Goal: Task Accomplishment & Management: Use online tool/utility

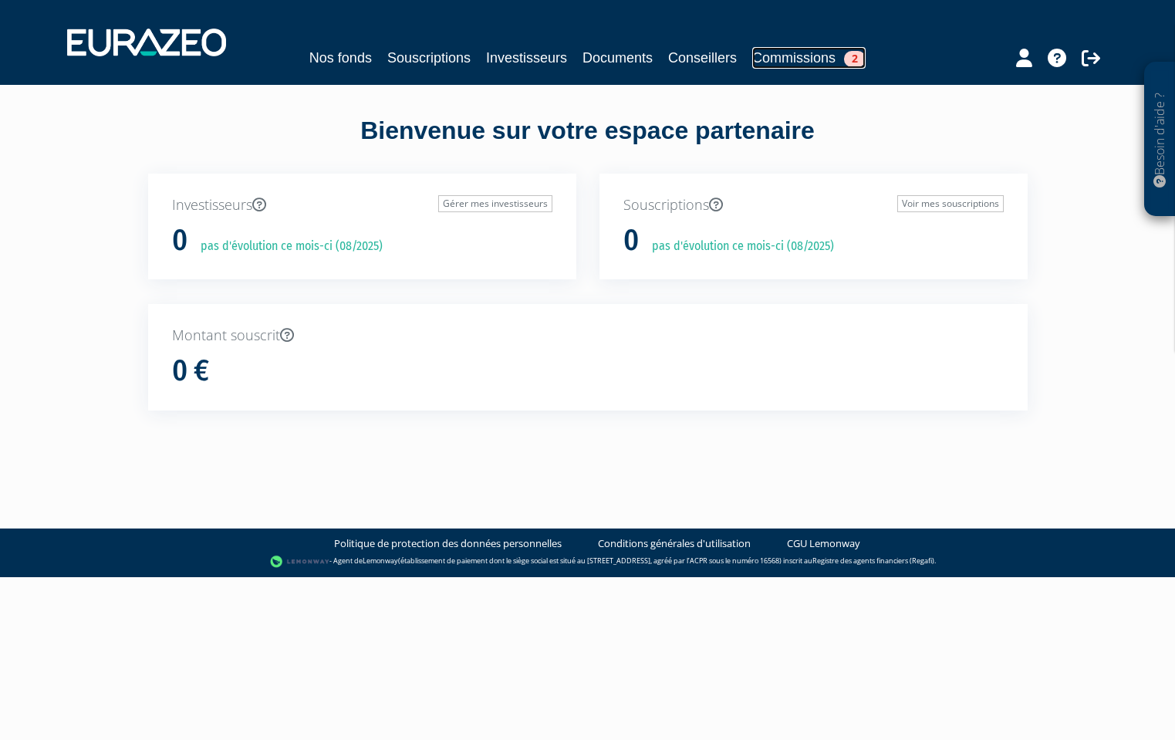
click at [860, 62] on span "2" at bounding box center [855, 59] width 22 height 16
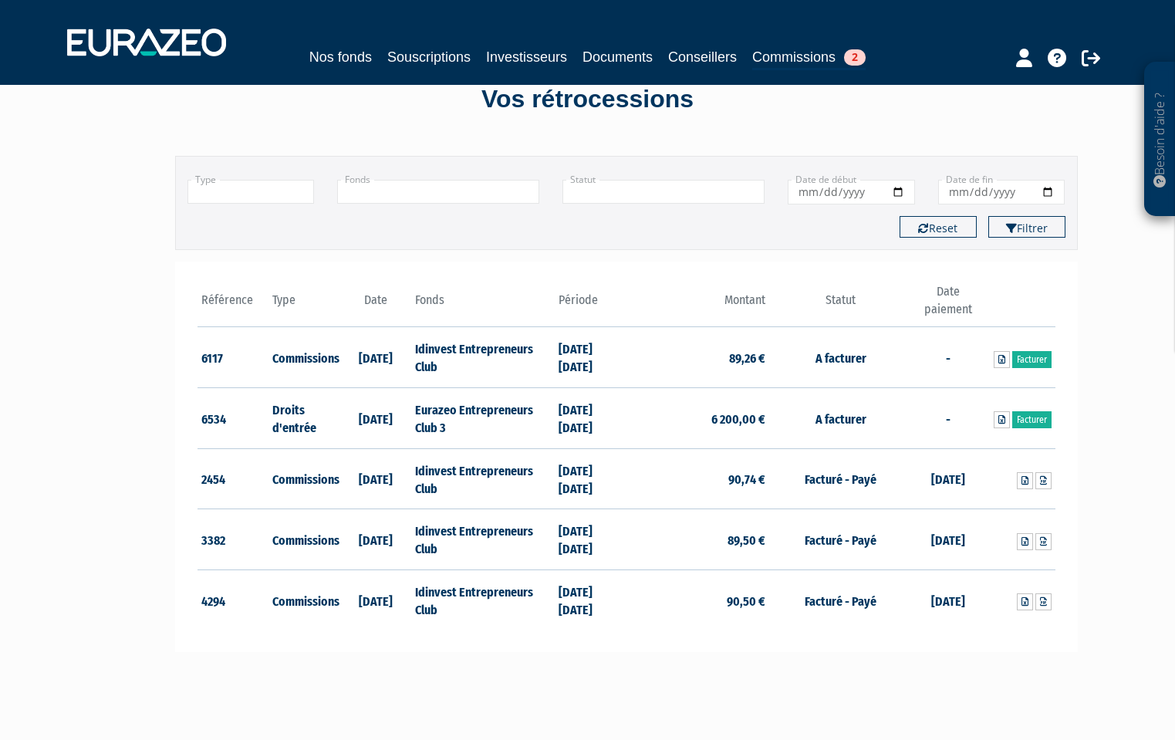
scroll to position [53, 0]
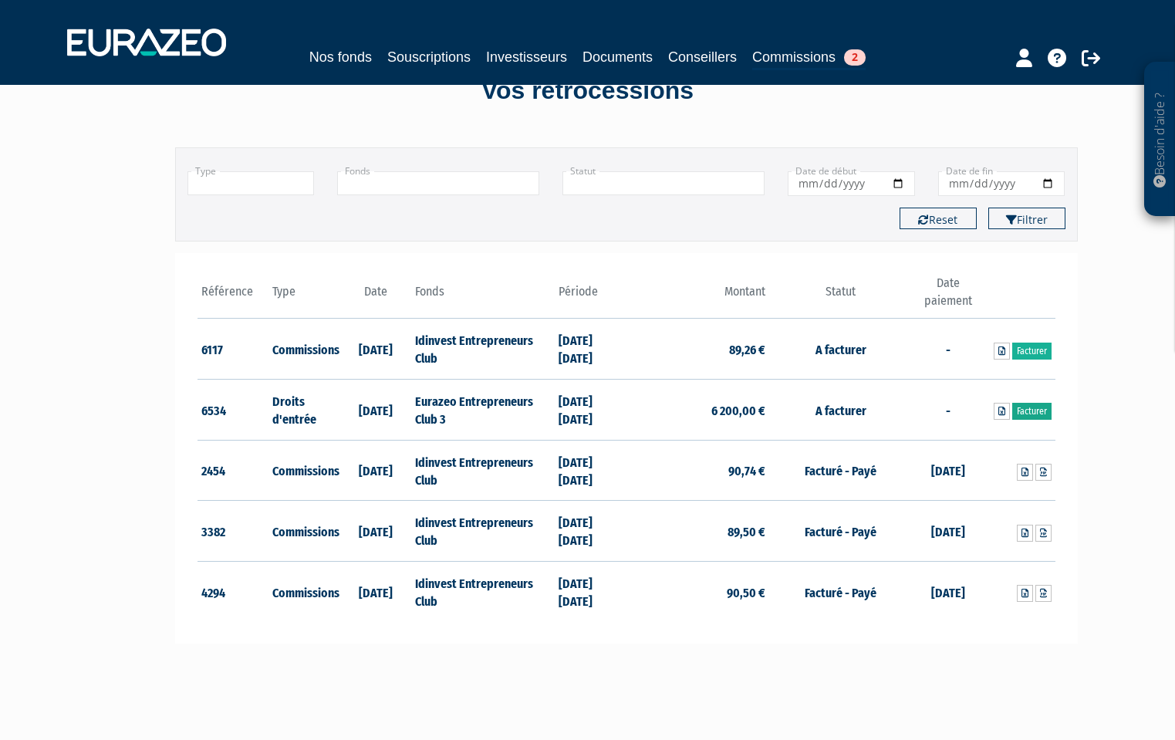
click at [1036, 413] on link "Facturer" at bounding box center [1032, 411] width 39 height 17
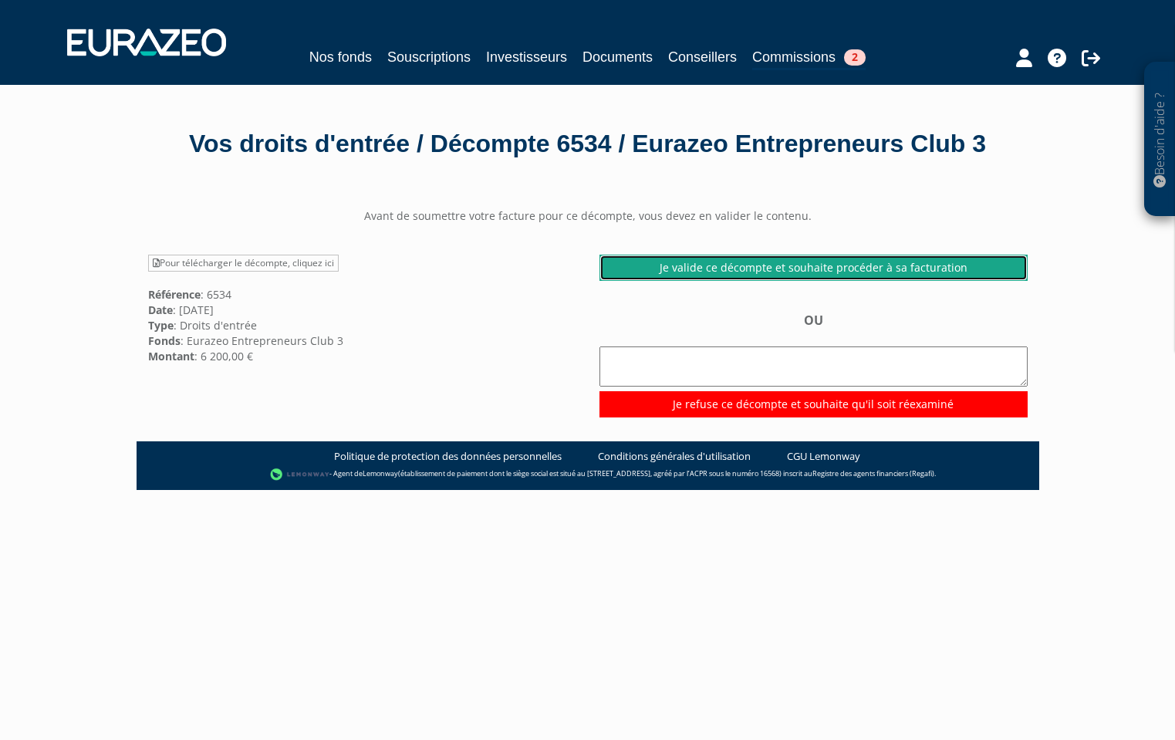
click at [779, 265] on link "Je valide ce décompte et souhaite procéder à sa facturation" at bounding box center [814, 268] width 428 height 26
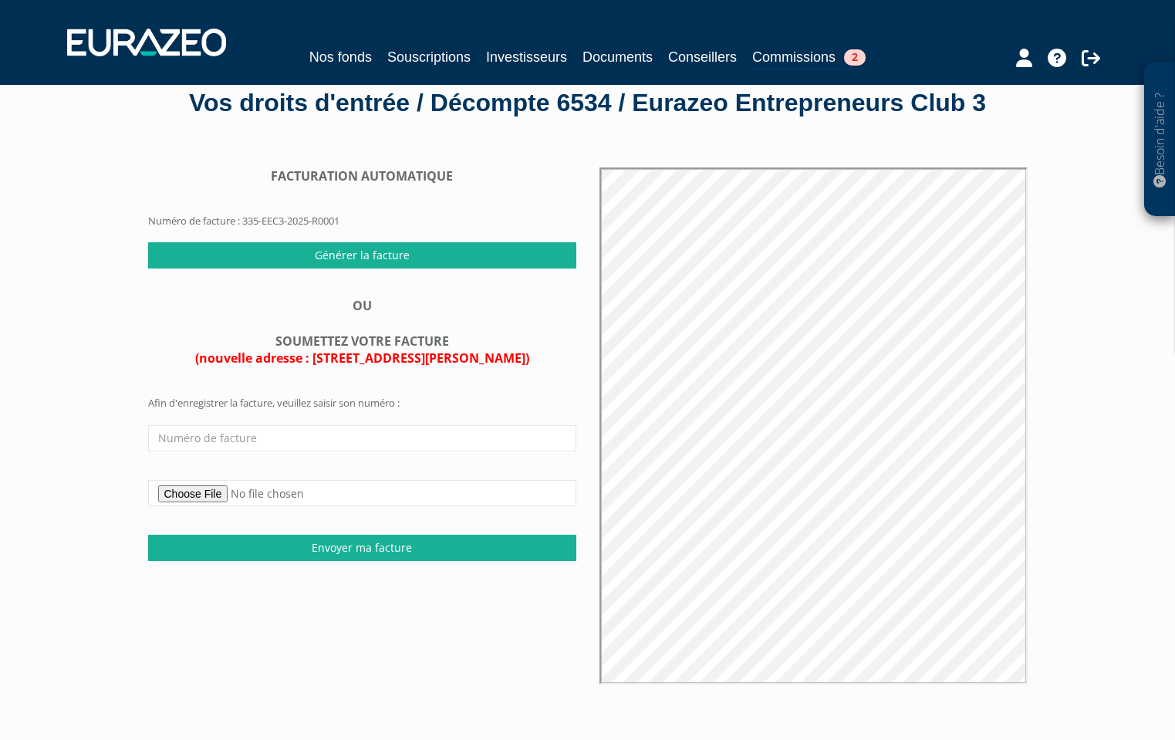
scroll to position [43, 0]
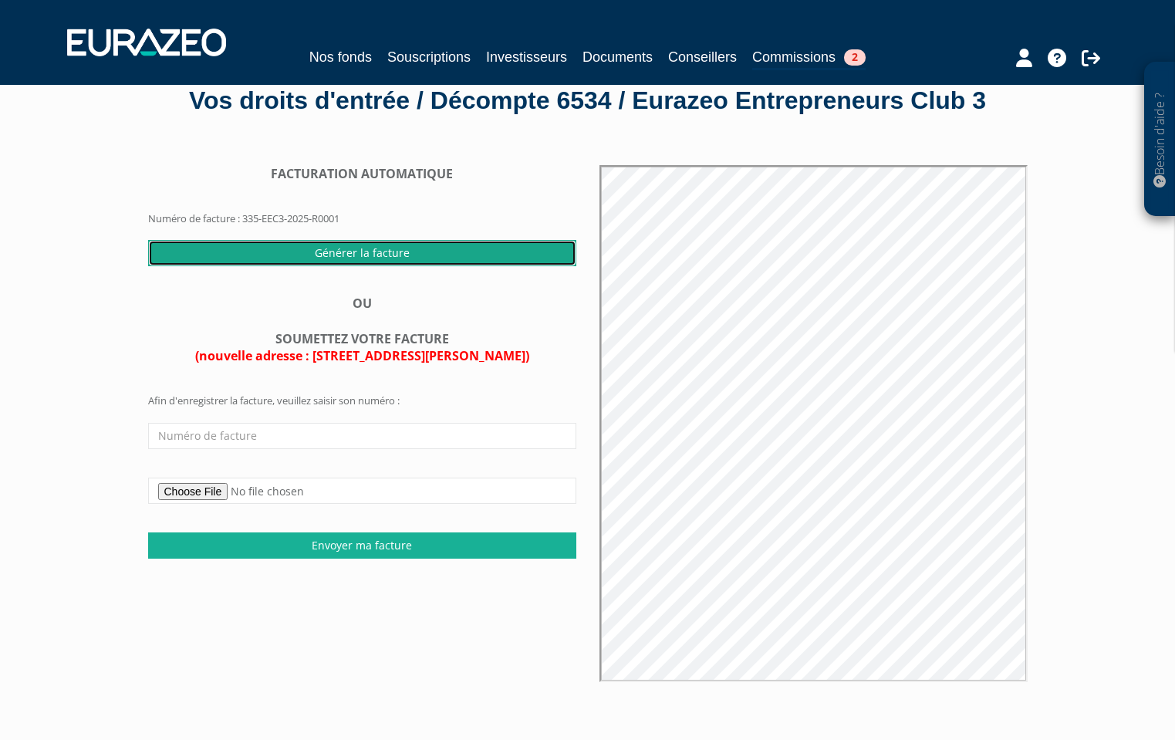
click at [374, 259] on input "Générer la facture" at bounding box center [362, 253] width 428 height 26
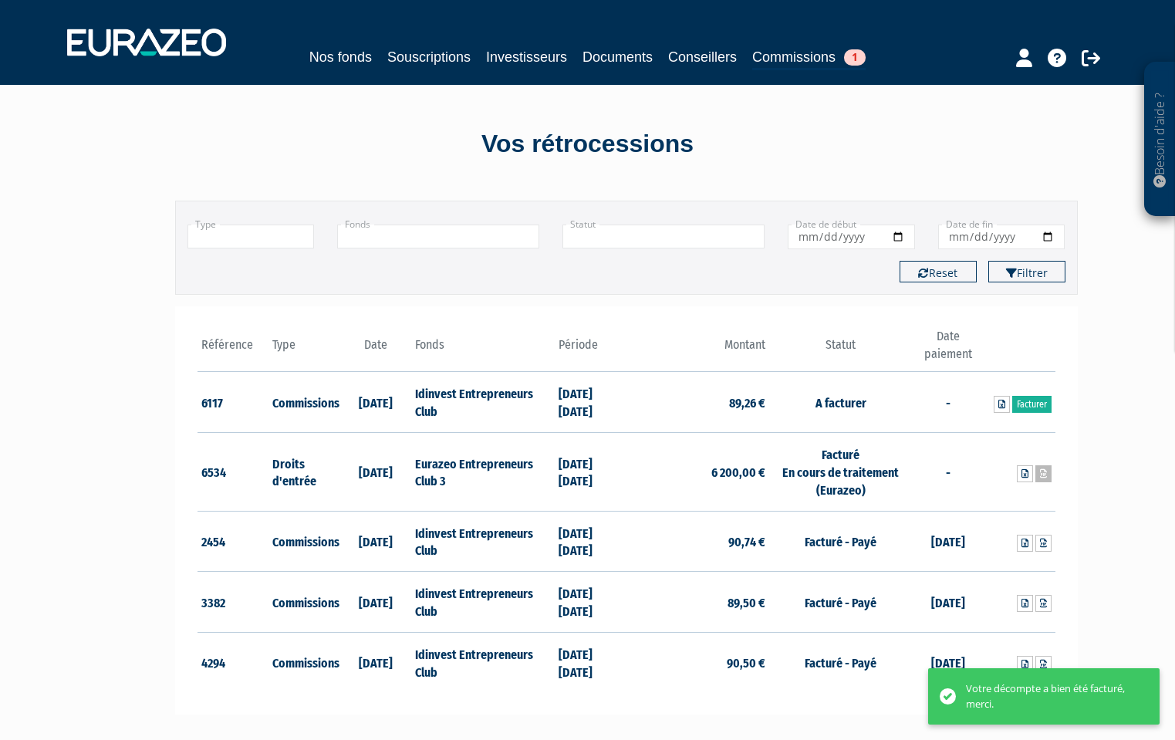
click at [1043, 473] on icon at bounding box center [1043, 473] width 7 height 9
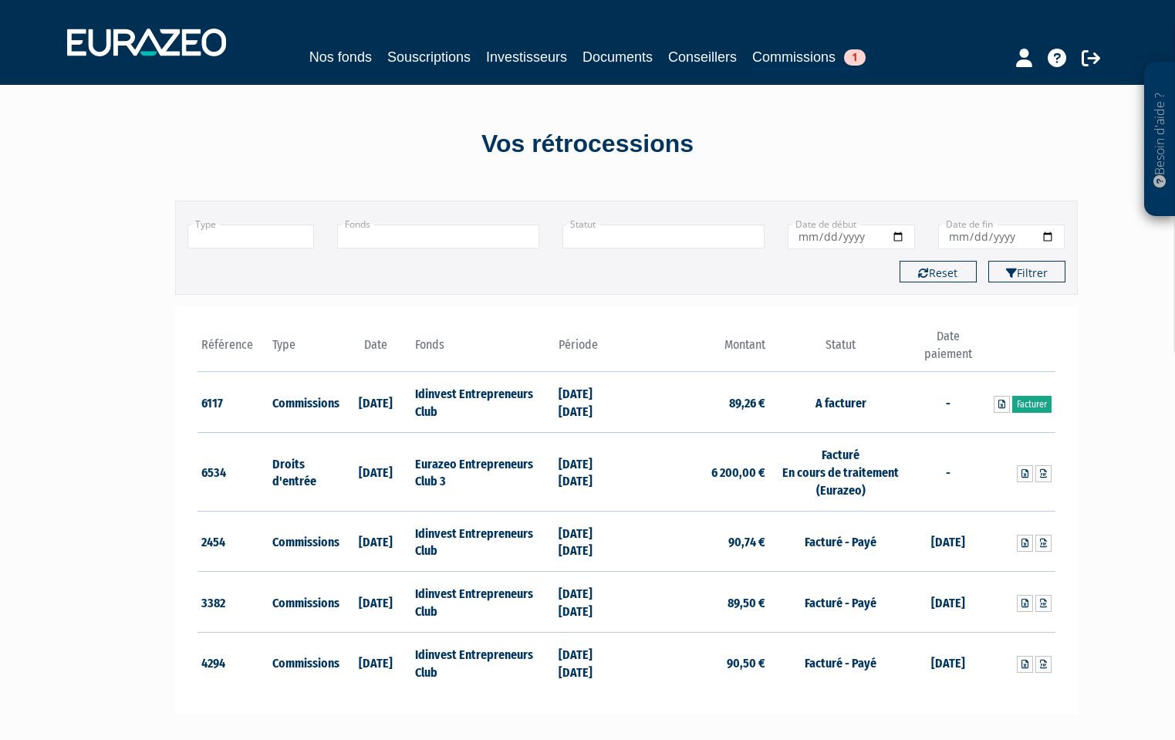
click at [1034, 407] on link "Facturer" at bounding box center [1032, 404] width 39 height 17
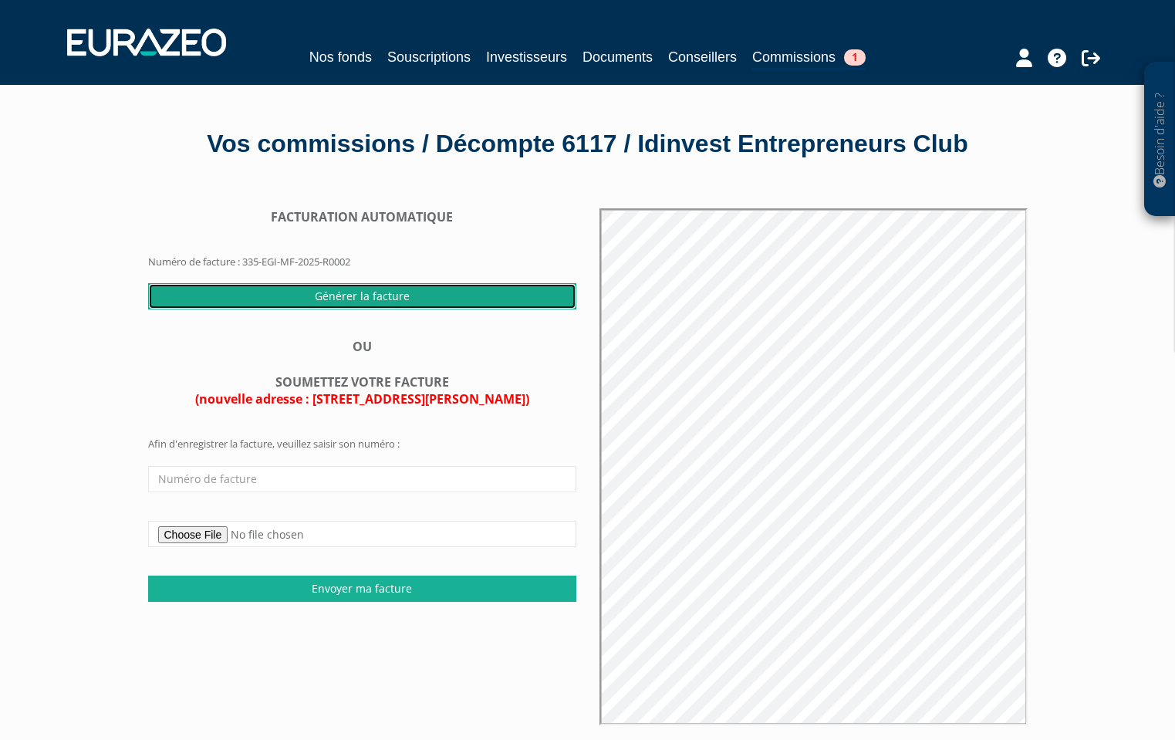
click at [402, 291] on input "Générer la facture" at bounding box center [362, 296] width 428 height 26
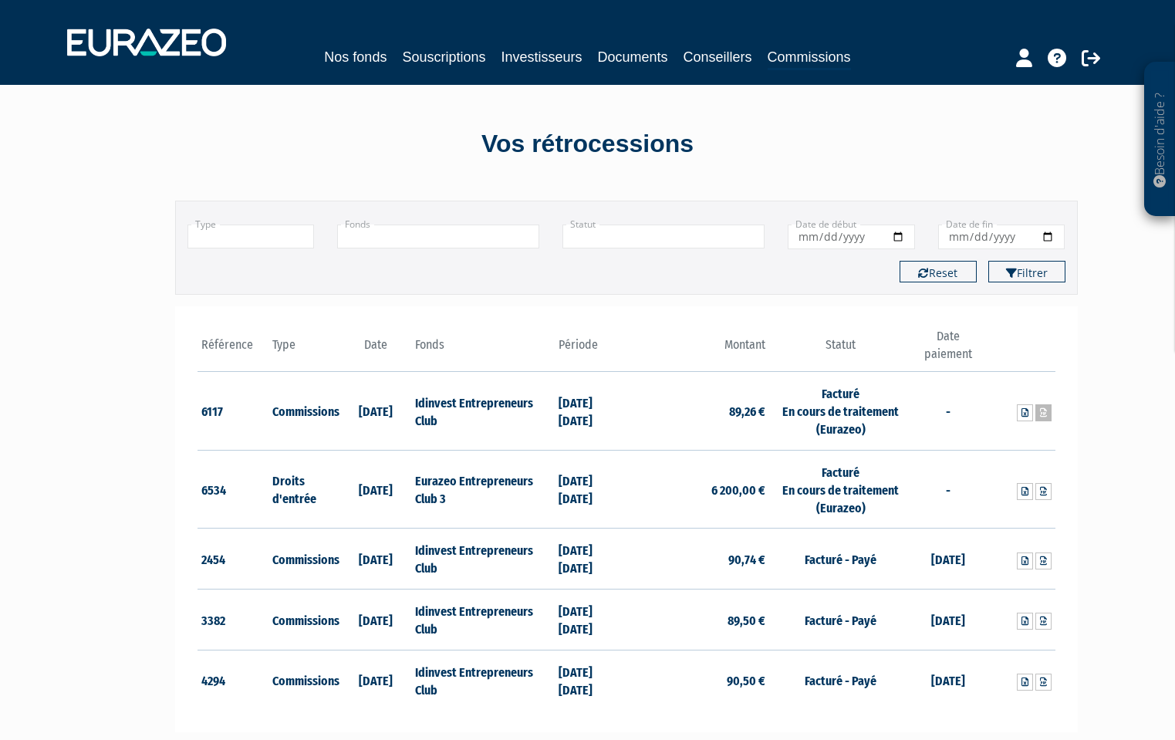
click at [1049, 413] on link at bounding box center [1044, 412] width 16 height 17
